Goal: Transaction & Acquisition: Purchase product/service

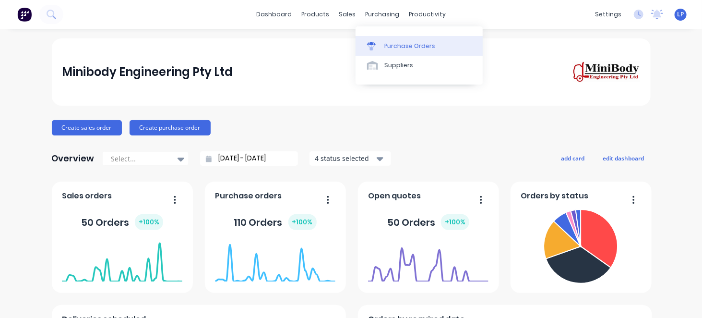
click at [406, 46] on div "Purchase Orders" at bounding box center [410, 46] width 51 height 9
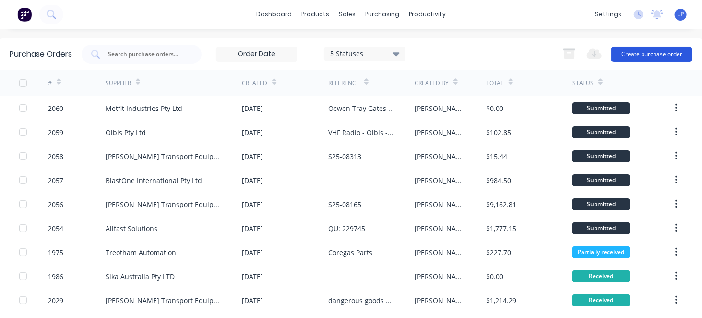
click at [656, 54] on button "Create purchase order" at bounding box center [652, 54] width 81 height 15
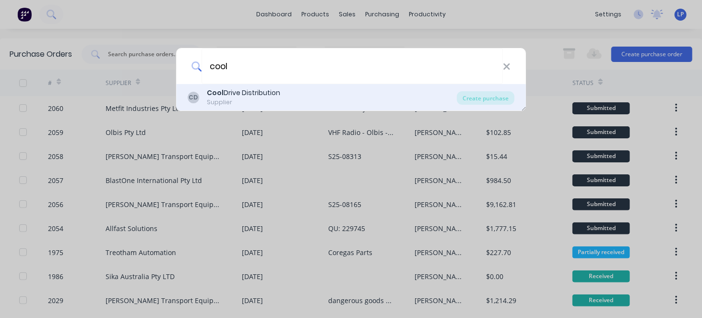
type input "cool"
click at [269, 97] on div "Cool Drive Distribution" at bounding box center [243, 93] width 73 height 10
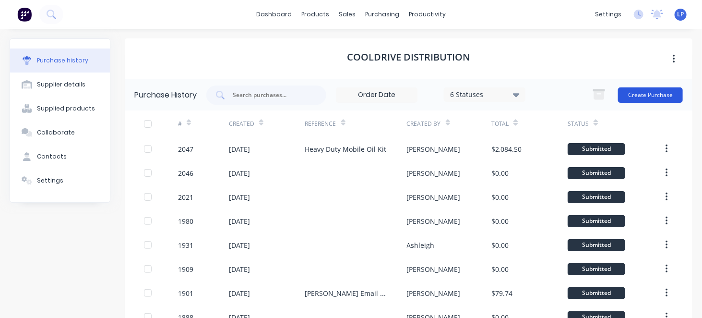
click at [637, 95] on button "Create Purchase" at bounding box center [650, 94] width 65 height 15
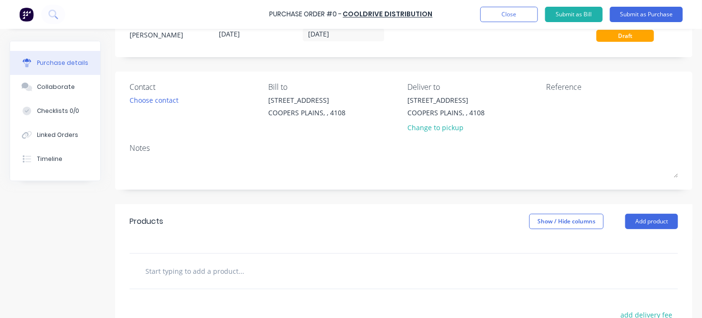
scroll to position [48, 0]
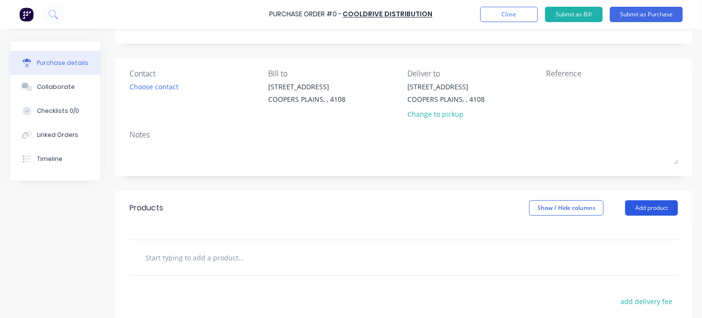
drag, startPoint x: 640, startPoint y: 211, endPoint x: 438, endPoint y: 188, distance: 202.9
click at [640, 211] on button "Add product" at bounding box center [652, 207] width 53 height 15
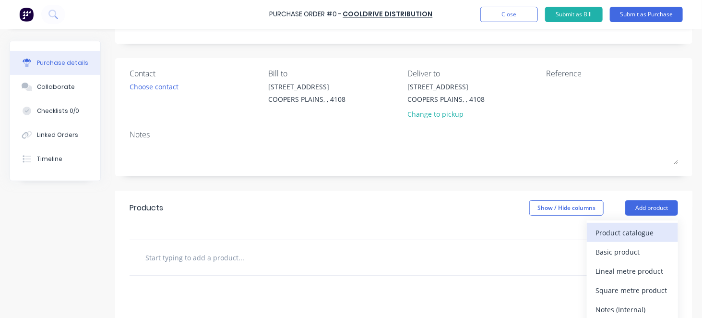
click at [619, 231] on div "Product catalogue" at bounding box center [633, 233] width 74 height 14
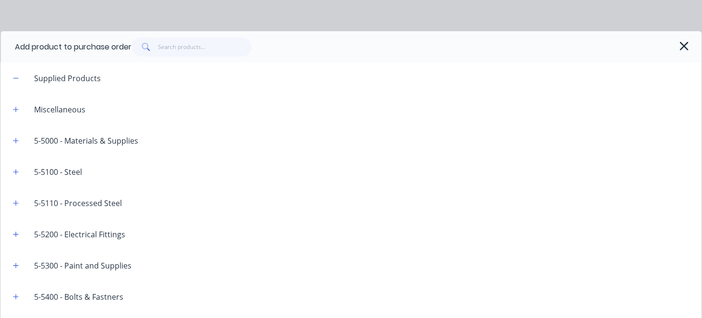
drag, startPoint x: 14, startPoint y: 110, endPoint x: 47, endPoint y: 119, distance: 33.7
click at [19, 109] on button "button" at bounding box center [16, 109] width 12 height 12
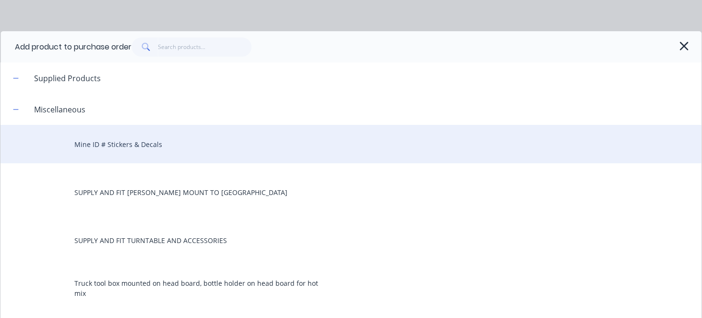
click at [112, 141] on div "Mine ID # Stickers & Decals" at bounding box center [351, 144] width 702 height 38
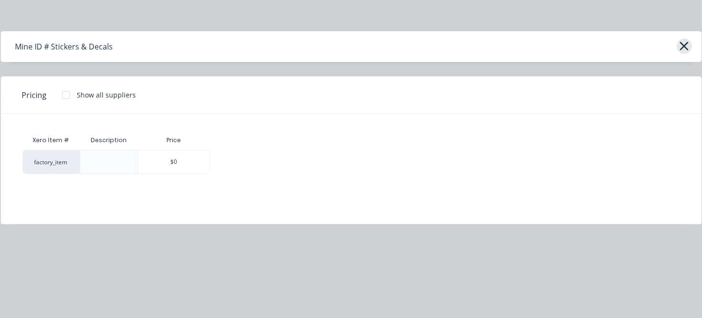
click at [687, 47] on icon "button" at bounding box center [684, 46] width 9 height 9
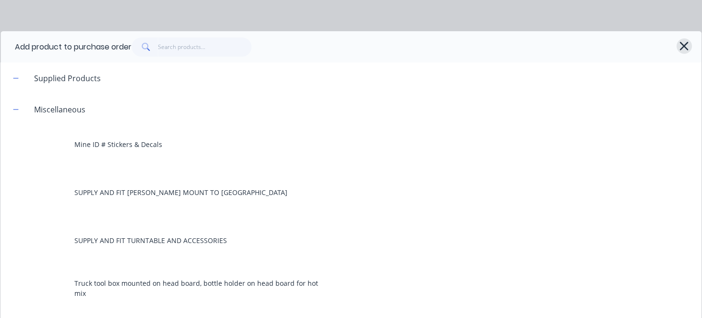
click at [680, 50] on icon "button" at bounding box center [685, 45] width 10 height 13
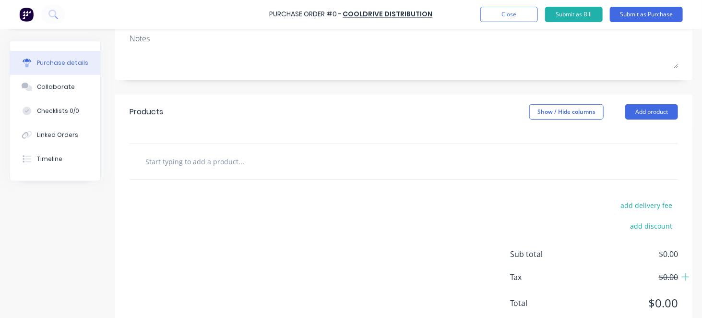
scroll to position [0, 0]
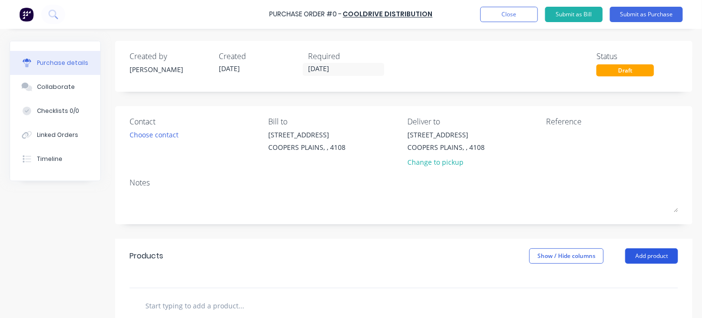
click at [636, 256] on button "Add product" at bounding box center [652, 255] width 53 height 15
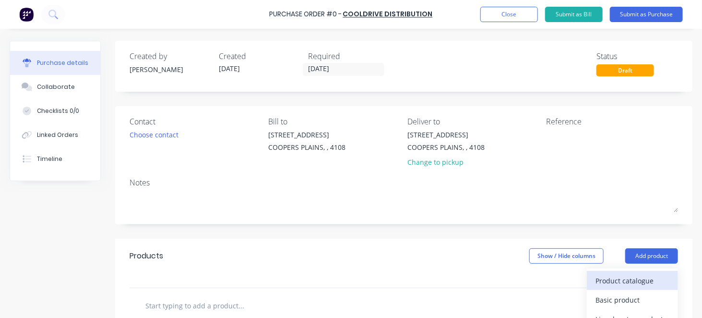
click at [632, 278] on div "Product catalogue" at bounding box center [633, 281] width 74 height 14
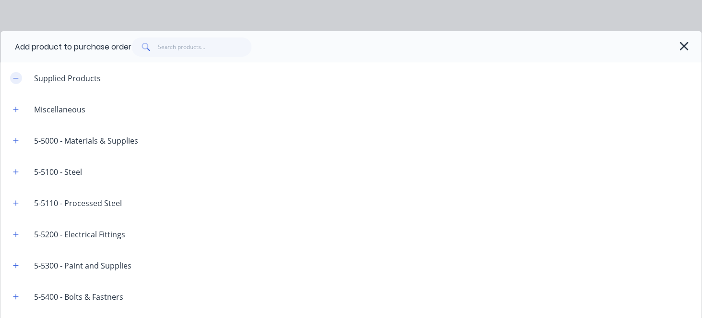
click at [14, 77] on icon "button" at bounding box center [16, 78] width 6 height 7
click at [17, 106] on icon "button" at bounding box center [16, 109] width 6 height 7
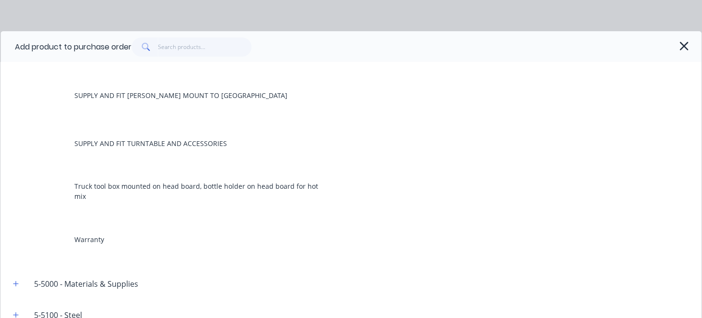
scroll to position [192, 0]
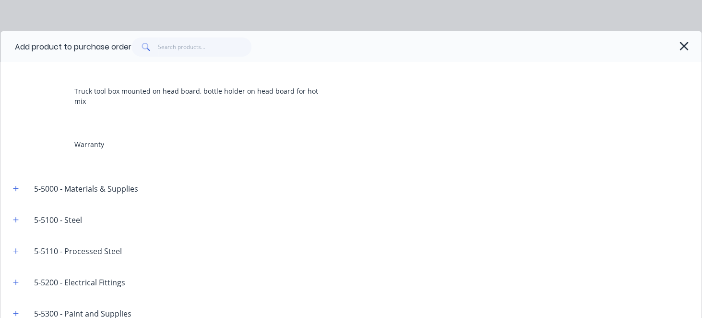
drag, startPoint x: 13, startPoint y: 187, endPoint x: 37, endPoint y: 190, distance: 24.2
click at [14, 186] on icon "button" at bounding box center [16, 188] width 6 height 7
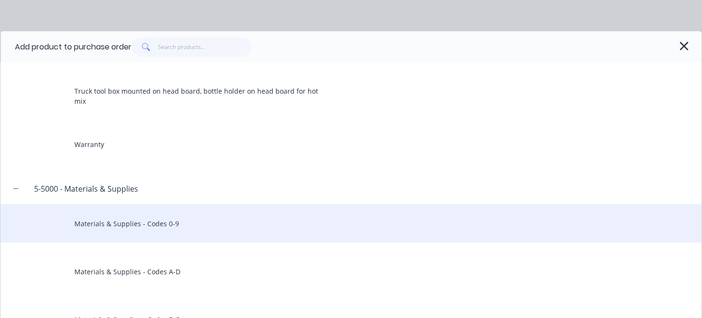
click at [99, 223] on div "Materials & Supplies - Codes 0-9" at bounding box center [351, 223] width 702 height 38
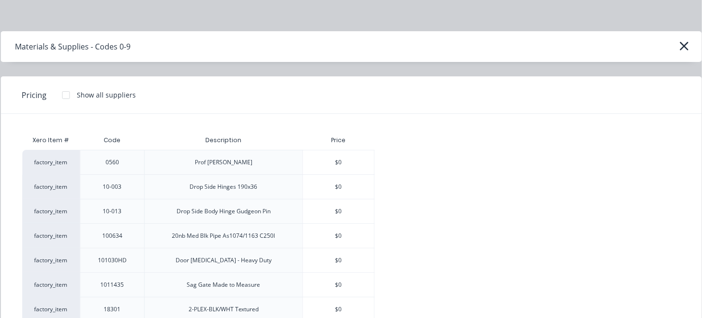
click at [220, 161] on div "Prof [PERSON_NAME]" at bounding box center [224, 162] width 58 height 9
drag, startPoint x: 220, startPoint y: 161, endPoint x: 266, endPoint y: 159, distance: 46.6
click at [221, 159] on div "Prof [PERSON_NAME]" at bounding box center [224, 162] width 58 height 9
click at [339, 160] on div "$0" at bounding box center [338, 162] width 71 height 24
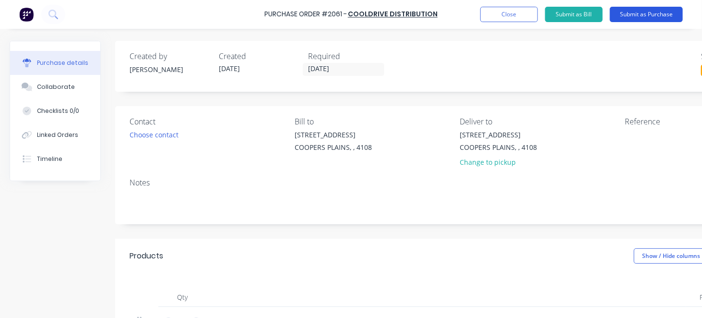
click at [650, 15] on button "Submit as Purchase" at bounding box center [646, 14] width 73 height 15
